Goal: Navigation & Orientation: Find specific page/section

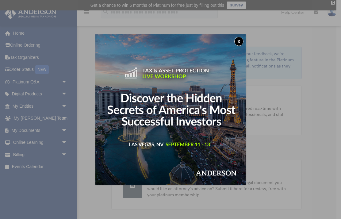
click at [238, 43] on button "x" at bounding box center [238, 41] width 9 height 9
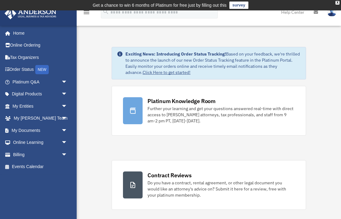
click at [16, 103] on link "My Entities arrow_drop_down" at bounding box center [40, 106] width 72 height 12
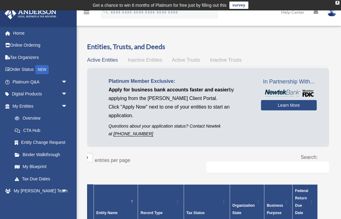
scroll to position [10, 0]
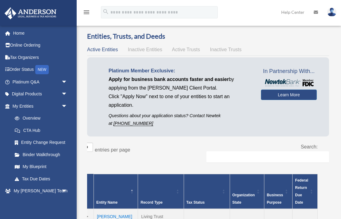
click at [306, 96] on link "Learn More" at bounding box center [289, 95] width 56 height 10
click at [288, 95] on link "Learn More" at bounding box center [289, 95] width 56 height 10
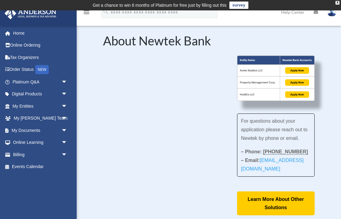
click at [17, 90] on link "Digital Products arrow_drop_down" at bounding box center [40, 94] width 72 height 12
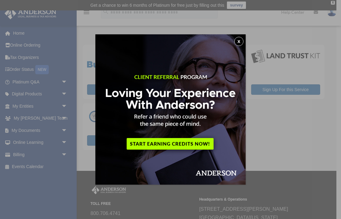
click at [240, 40] on button "x" at bounding box center [238, 41] width 9 height 9
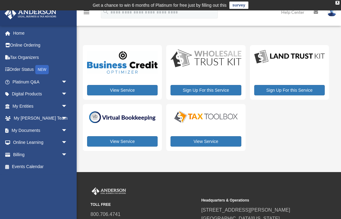
click at [17, 78] on link "Platinum Q&A arrow_drop_down" at bounding box center [40, 82] width 72 height 12
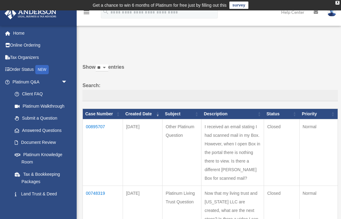
click at [28, 90] on link "Client FAQ" at bounding box center [41, 94] width 65 height 12
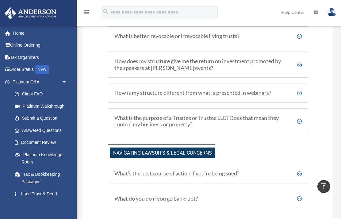
scroll to position [353, 0]
click at [15, 33] on link "Home" at bounding box center [40, 33] width 72 height 12
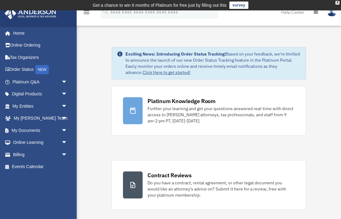
click at [20, 127] on link "My Documents arrow_drop_down" at bounding box center [40, 130] width 72 height 12
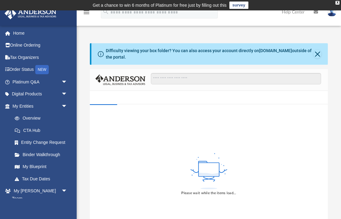
click at [320, 55] on button "Close" at bounding box center [317, 54] width 8 height 9
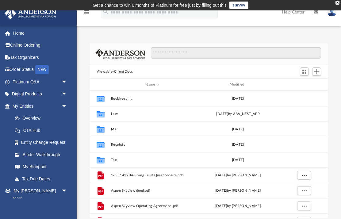
click at [28, 164] on link "My Blueprint" at bounding box center [41, 167] width 65 height 12
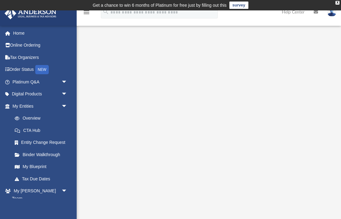
scroll to position [60, 0]
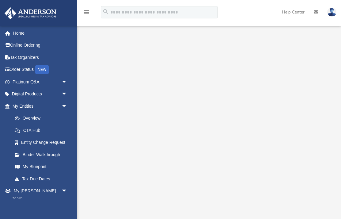
click at [14, 32] on link "Home" at bounding box center [40, 33] width 72 height 12
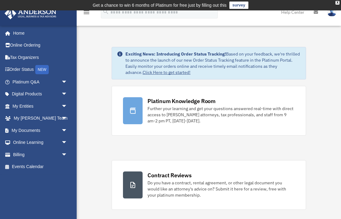
click at [17, 55] on link "Tax Organizers" at bounding box center [40, 57] width 72 height 12
